Goal: Task Accomplishment & Management: Manage account settings

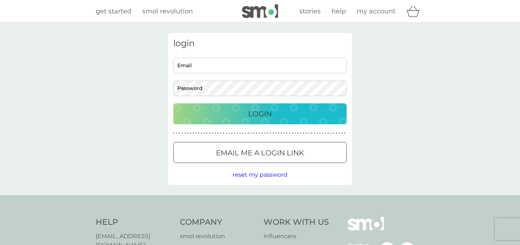
click at [221, 68] on input "Email" at bounding box center [259, 66] width 173 height 16
type input "[EMAIL_ADDRESS][DOMAIN_NAME]"
click at [243, 122] on button "Login" at bounding box center [259, 113] width 173 height 21
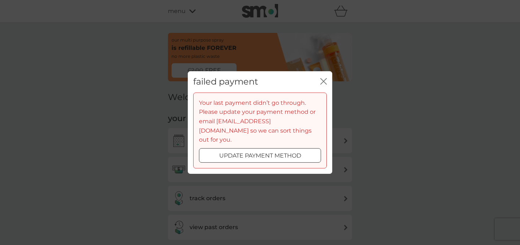
click at [257, 151] on p "update payment method" at bounding box center [260, 155] width 82 height 9
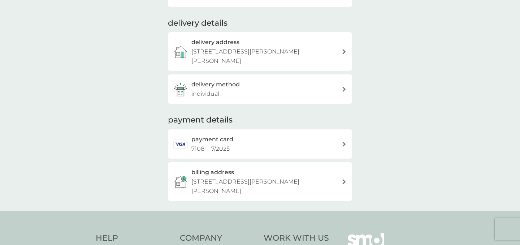
scroll to position [144, 0]
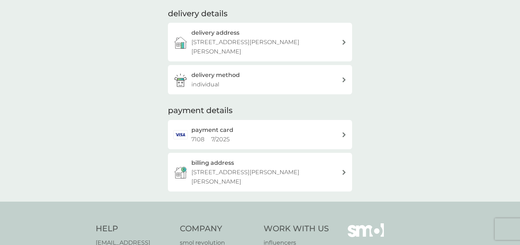
click at [282, 134] on div "payment card 7108 7 / 2025" at bounding box center [266, 134] width 150 height 18
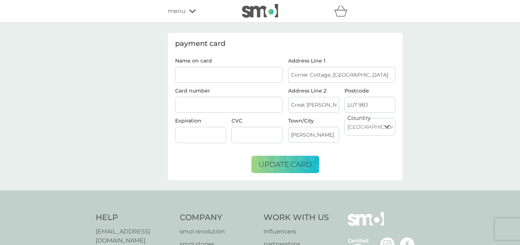
click at [232, 69] on input "Name on card" at bounding box center [229, 75] width 108 height 16
type input "Kate Berry"
click at [218, 113] on div "Name on card Kate Berry Card number Expiration CVC" at bounding box center [228, 103] width 113 height 91
click at [217, 111] on div at bounding box center [229, 105] width 108 height 16
click at [217, 108] on div at bounding box center [229, 105] width 108 height 16
